Goal: Navigation & Orientation: Find specific page/section

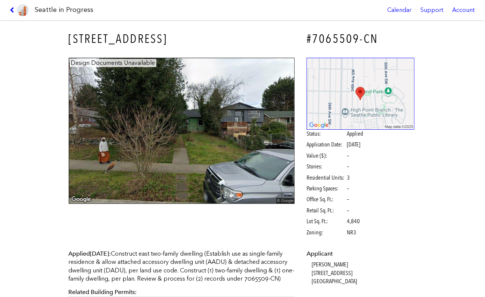
scroll to position [123, 0]
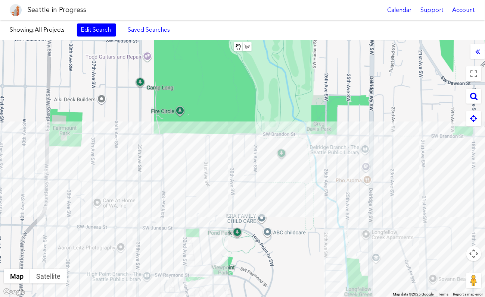
drag, startPoint x: 119, startPoint y: 126, endPoint x: 136, endPoint y: 230, distance: 104.7
click at [136, 230] on div "To navigate, press the arrow keys." at bounding box center [242, 168] width 485 height 257
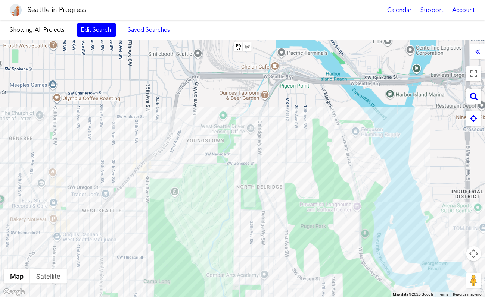
drag, startPoint x: 194, startPoint y: 128, endPoint x: 198, endPoint y: 268, distance: 140.7
click at [198, 268] on div "To navigate, press the arrow keys." at bounding box center [242, 168] width 485 height 257
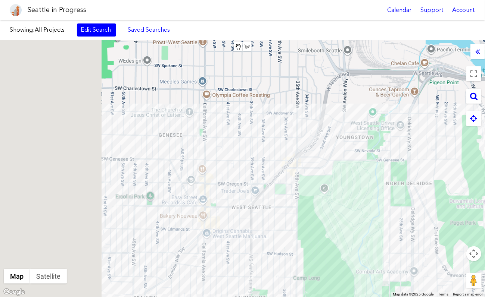
drag, startPoint x: 68, startPoint y: 153, endPoint x: 233, endPoint y: 152, distance: 164.5
click at [233, 152] on div "To navigate, press the arrow keys." at bounding box center [242, 168] width 485 height 257
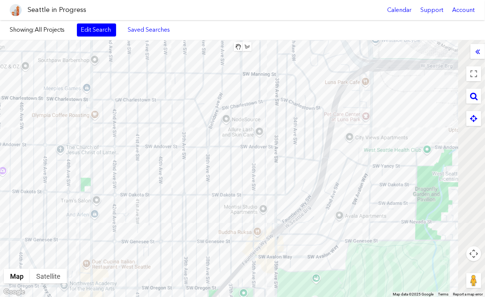
drag, startPoint x: 276, startPoint y: 110, endPoint x: 228, endPoint y: 154, distance: 64.9
click at [228, 154] on div "To navigate, press the arrow keys." at bounding box center [242, 168] width 485 height 257
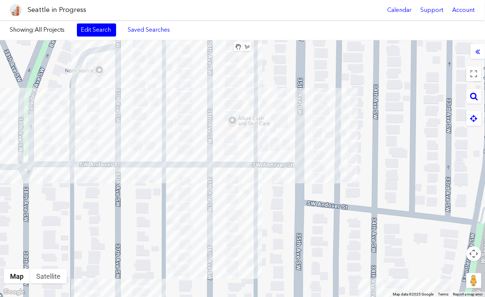
drag, startPoint x: 252, startPoint y: 143, endPoint x: 162, endPoint y: 155, distance: 91.2
click at [162, 155] on div "To navigate, press the arrow keys." at bounding box center [242, 168] width 485 height 257
click at [94, 134] on div "To navigate, press the arrow keys. [STREET_ADDRESS]" at bounding box center [242, 168] width 485 height 257
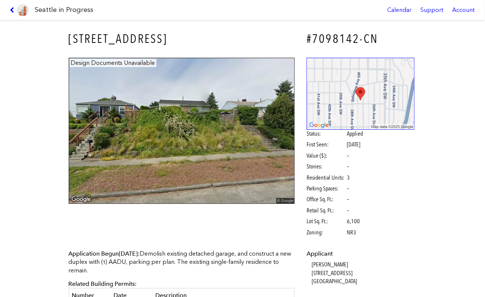
click at [10, 9] on icon at bounding box center [13, 10] width 7 height 6
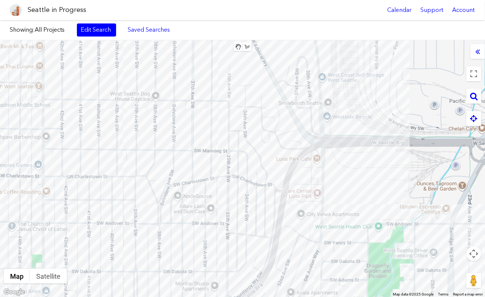
drag, startPoint x: 248, startPoint y: 100, endPoint x: 212, endPoint y: 88, distance: 37.4
click at [213, 81] on div "To navigate, press the arrow keys." at bounding box center [242, 168] width 485 height 257
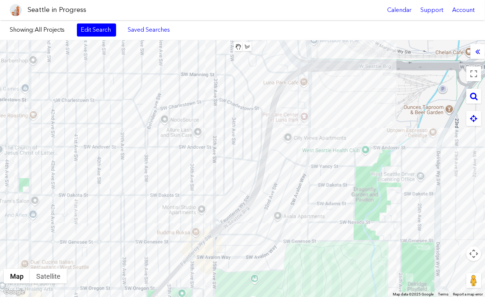
drag, startPoint x: 210, startPoint y: 227, endPoint x: 228, endPoint y: 101, distance: 127.4
click at [228, 101] on div "To navigate, press the arrow keys." at bounding box center [242, 168] width 485 height 257
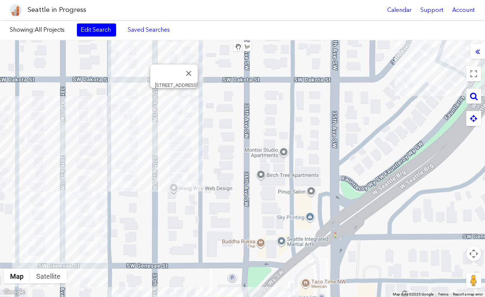
click at [172, 98] on div "To navigate, press the arrow keys. [STREET_ADDRESS]" at bounding box center [242, 168] width 485 height 257
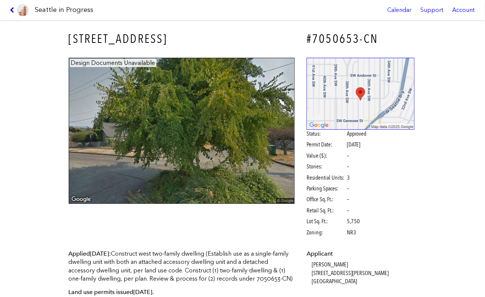
click at [12, 9] on icon at bounding box center [13, 10] width 7 height 6
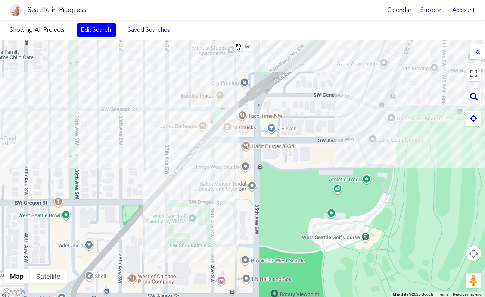
drag, startPoint x: 140, startPoint y: 162, endPoint x: 148, endPoint y: 131, distance: 31.2
click at [151, 113] on div "To navigate, press the arrow keys." at bounding box center [242, 168] width 485 height 257
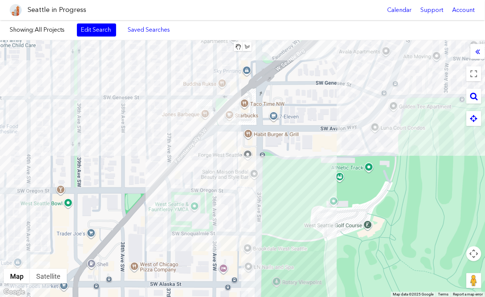
drag, startPoint x: 169, startPoint y: 135, endPoint x: 171, endPoint y: 122, distance: 13.3
click at [171, 122] on div "To navigate, press the arrow keys." at bounding box center [242, 168] width 485 height 257
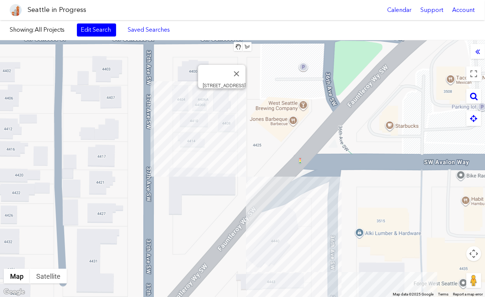
click at [223, 97] on div "To navigate, press the arrow keys. [STREET_ADDRESS]" at bounding box center [242, 168] width 485 height 257
